Goal: Transaction & Acquisition: Purchase product/service

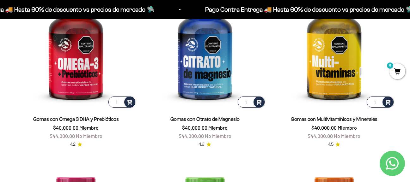
scroll to position [821, 0]
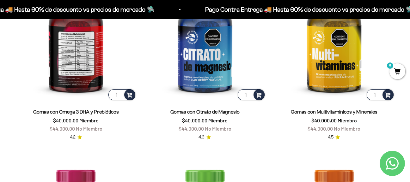
click at [72, 58] on img at bounding box center [75, 40] width 121 height 121
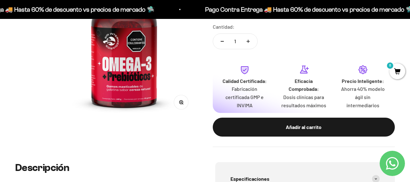
scroll to position [63, 0]
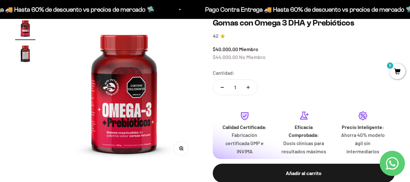
click at [25, 52] on img "Ir al artículo 2" at bounding box center [25, 53] width 20 height 20
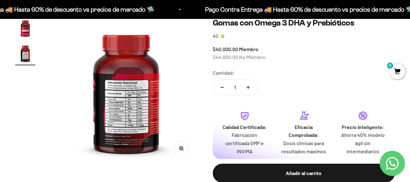
scroll to position [0, 150]
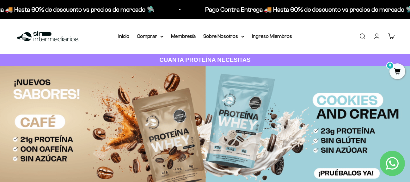
click at [363, 39] on link "Buscar" at bounding box center [362, 36] width 7 height 7
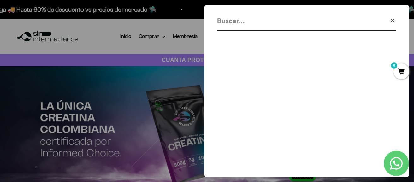
click at [251, 19] on input "Buscar" at bounding box center [291, 20] width 148 height 11
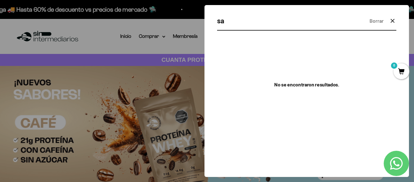
type input "s"
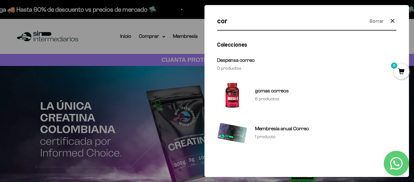
type input "cor"
click at [394, 21] on icon "button" at bounding box center [393, 21] width 8 height 8
